Goal: Navigation & Orientation: Find specific page/section

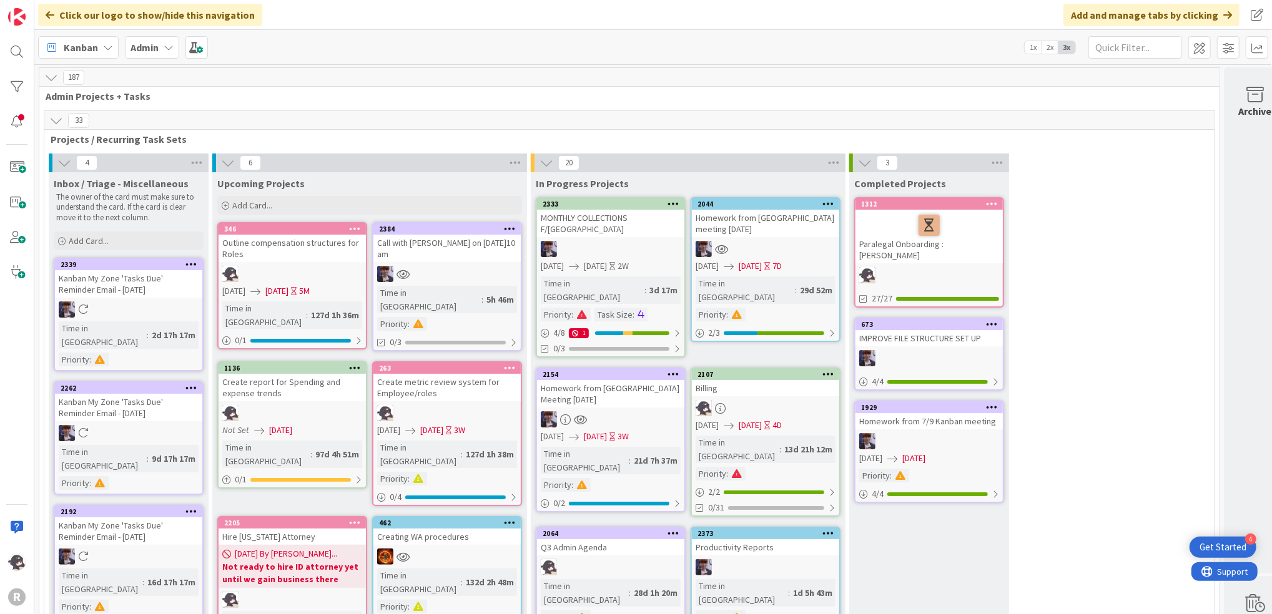
scroll to position [1665, 0]
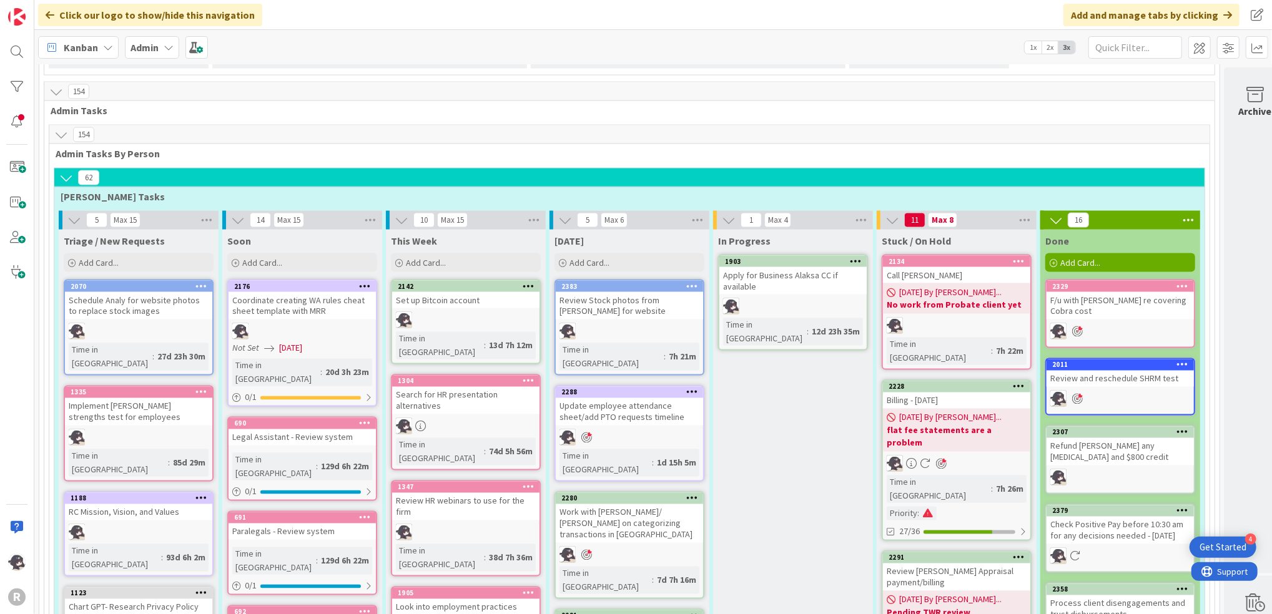
click at [99, 48] on div "Kanban" at bounding box center [78, 47] width 81 height 22
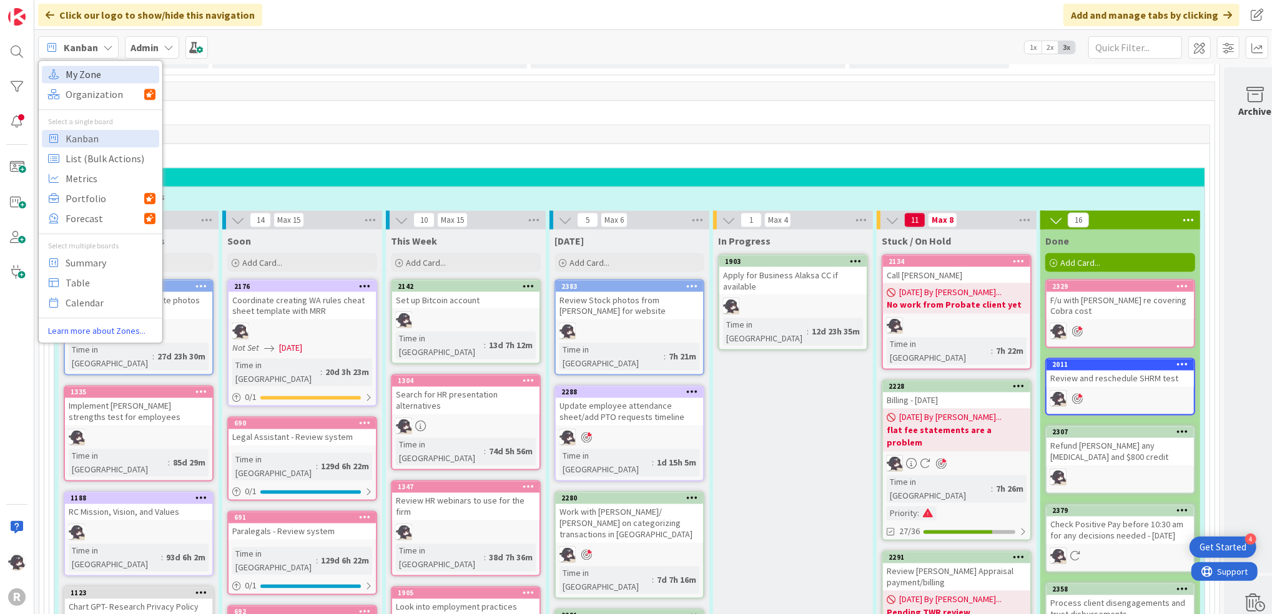
click at [102, 79] on span "My Zone" at bounding box center [111, 74] width 90 height 19
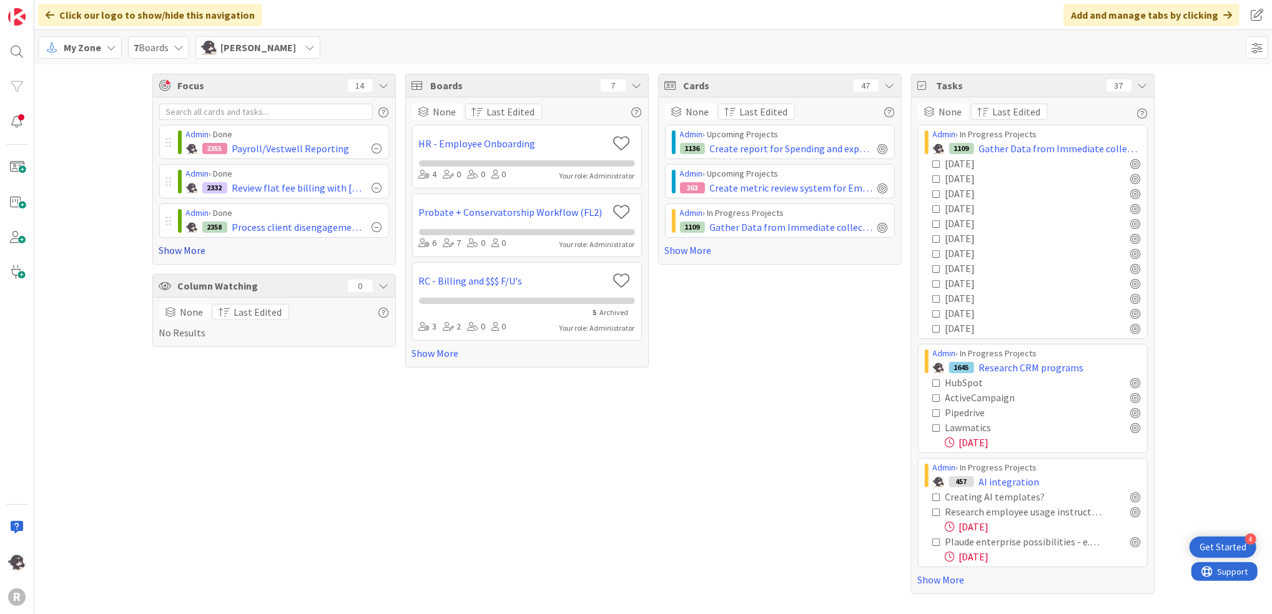
click at [181, 249] on link "Show More" at bounding box center [274, 250] width 230 height 15
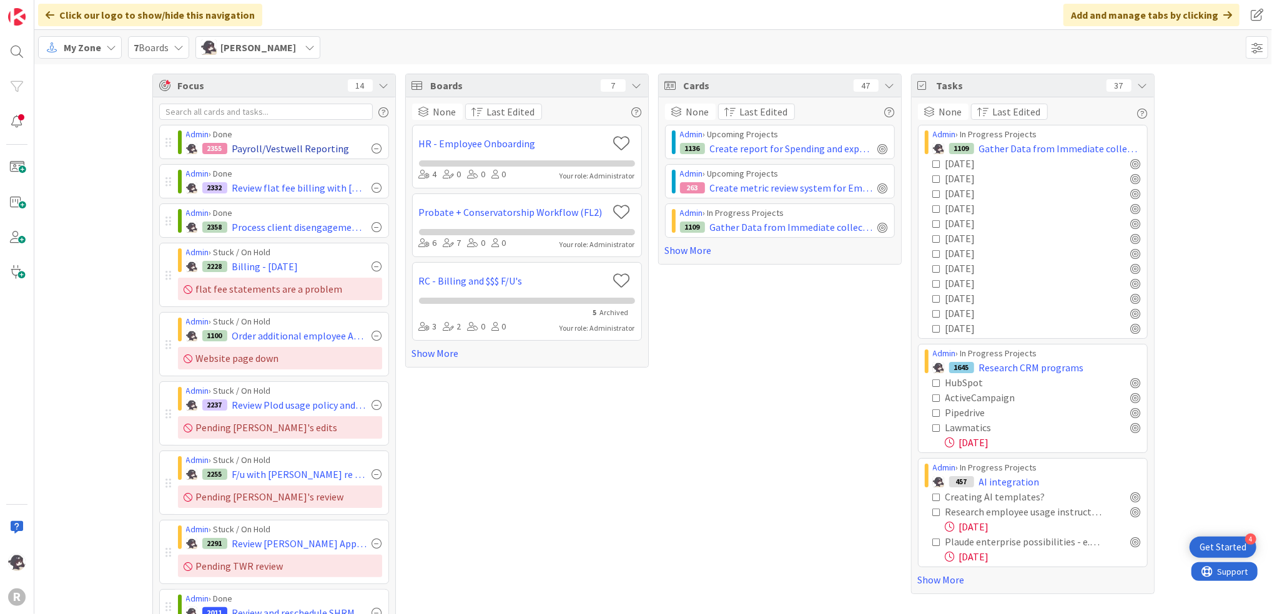
click at [372, 148] on div at bounding box center [377, 149] width 10 height 10
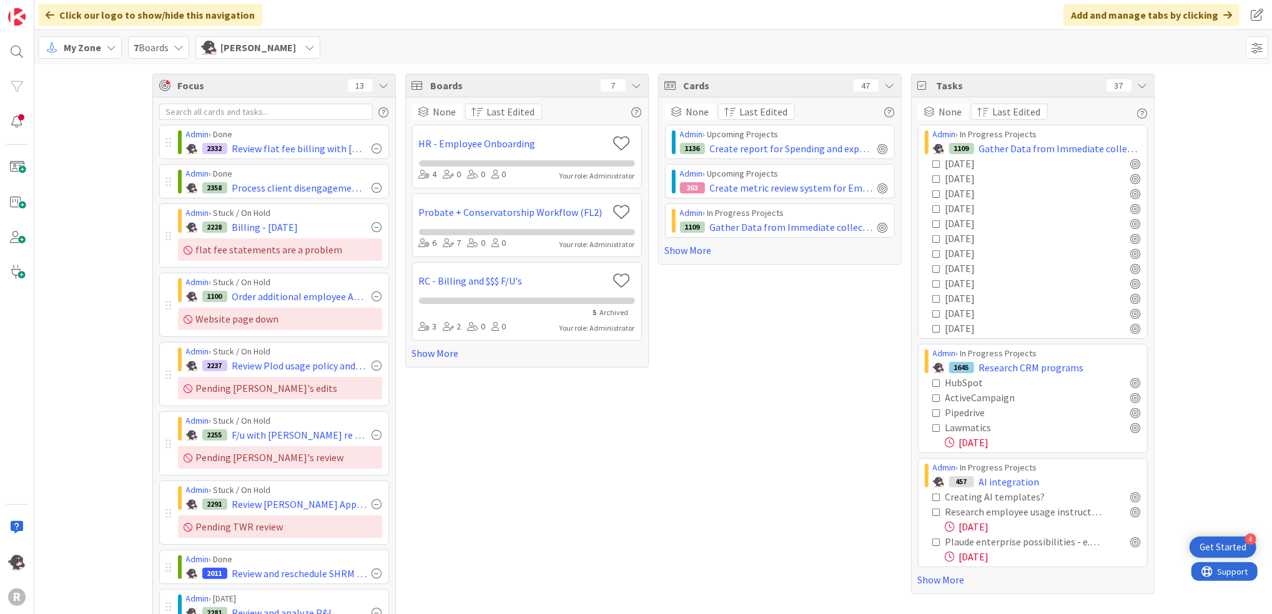
click at [372, 148] on div at bounding box center [377, 149] width 10 height 10
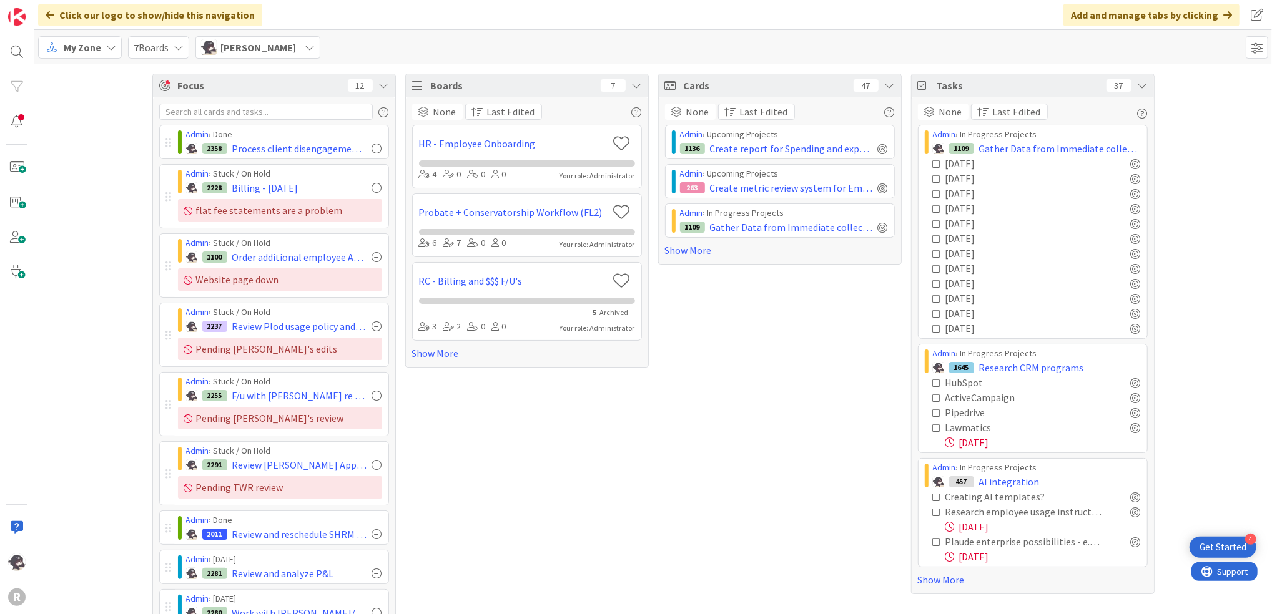
click at [372, 148] on div at bounding box center [377, 149] width 10 height 10
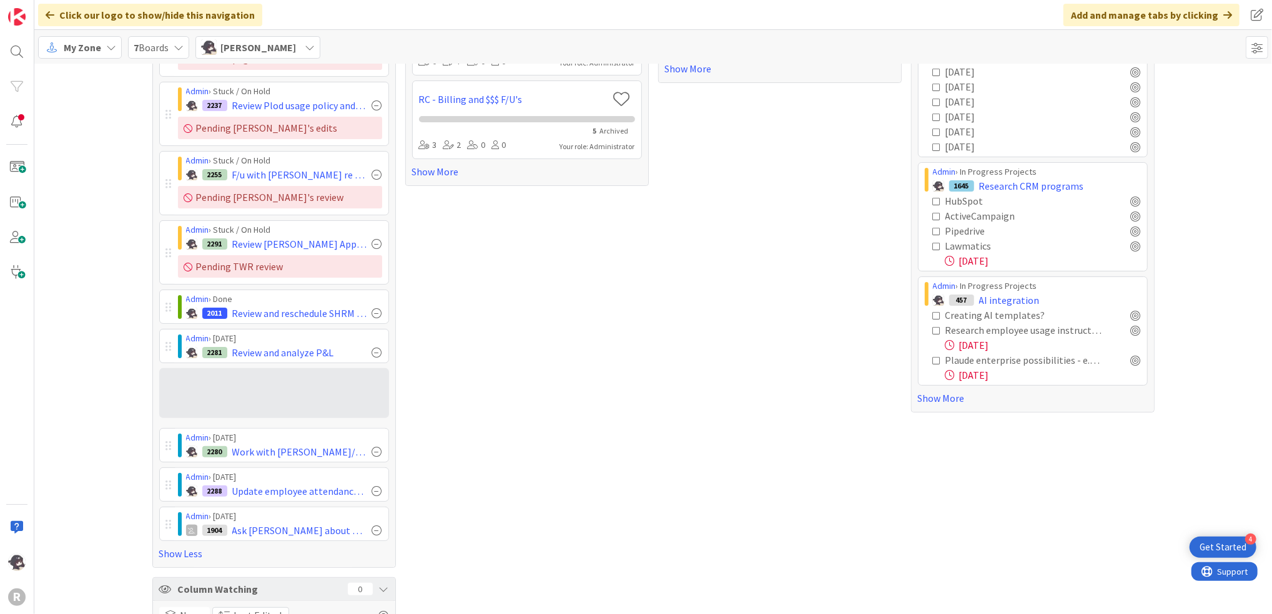
scroll to position [182, 0]
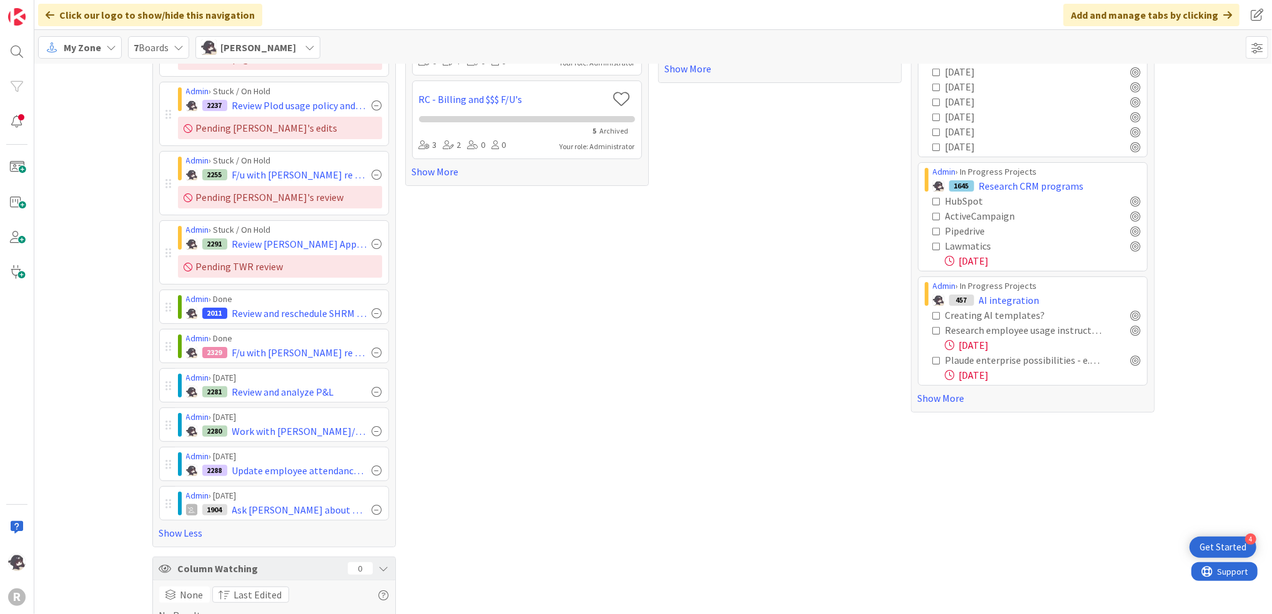
click at [101, 155] on div "Focus 11 Admin › Stuck / On Hold 2228 Billing - [DATE] flat fee statements are …" at bounding box center [653, 261] width 1238 height 757
click at [98, 290] on div "Focus 11 Admin › Stuck / On Hold 2228 Billing - [DATE] flat fee statements are …" at bounding box center [653, 261] width 1238 height 757
